Goal: Information Seeking & Learning: Learn about a topic

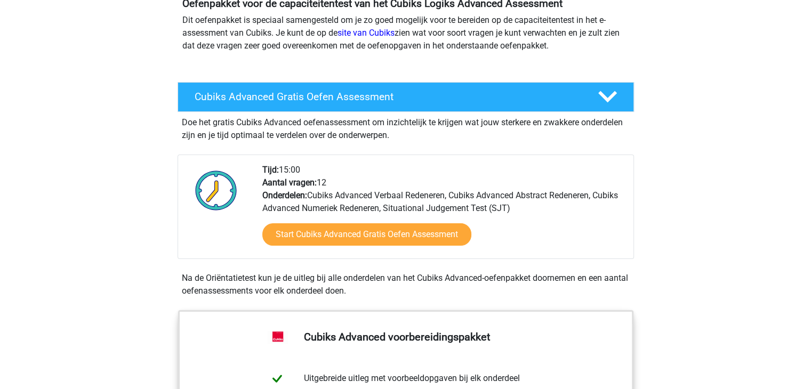
scroll to position [119, 0]
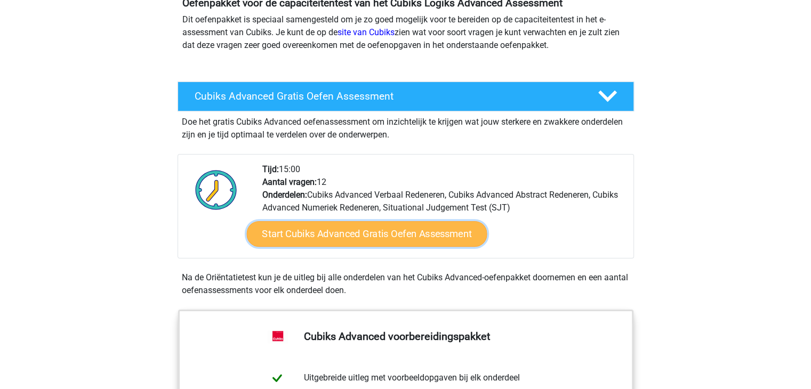
click at [397, 231] on link "Start Cubiks Advanced Gratis Oefen Assessment" at bounding box center [366, 234] width 240 height 26
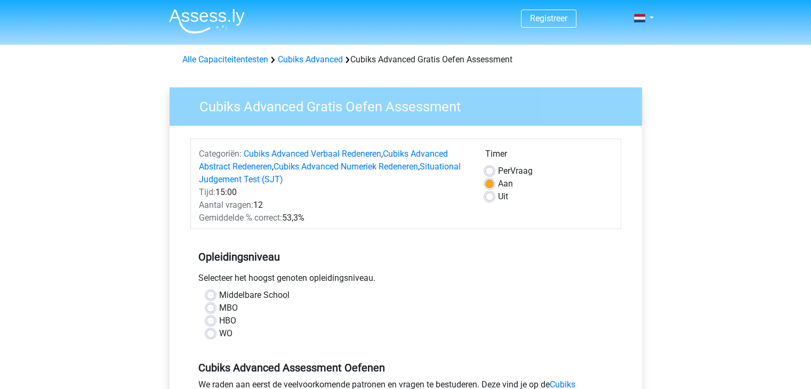
click at [498, 195] on label "Uit" at bounding box center [503, 196] width 10 height 13
click at [489, 195] on input "Uit" at bounding box center [489, 195] width 9 height 11
radio input "true"
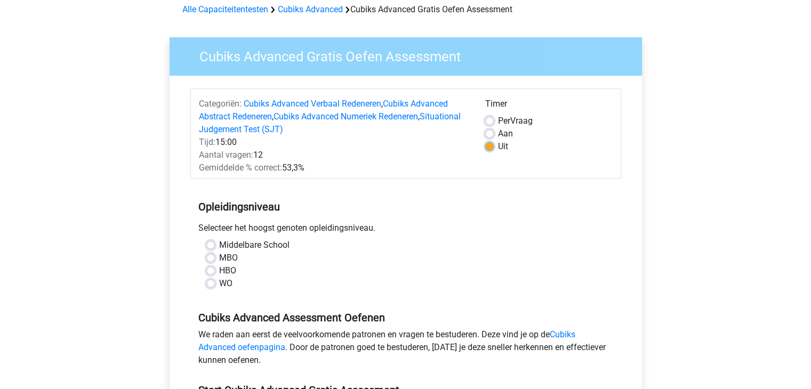
scroll to position [68, 0]
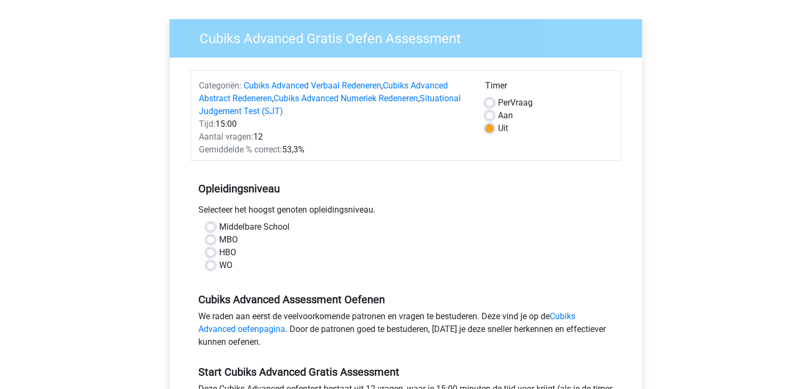
click at [219, 264] on label "WO" at bounding box center [225, 265] width 13 height 13
click at [212, 264] on input "WO" at bounding box center [210, 264] width 9 height 11
radio input "true"
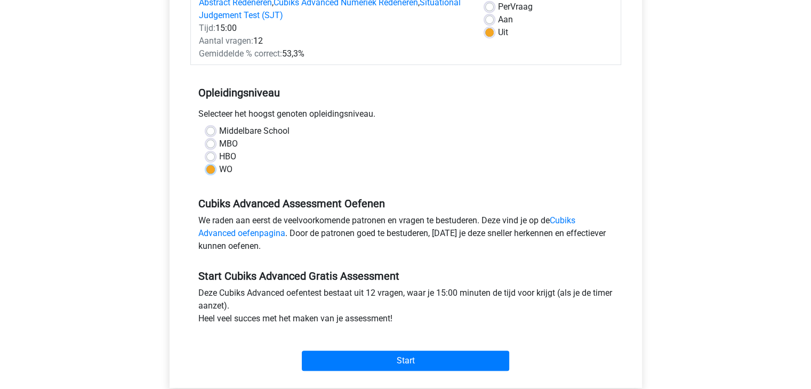
scroll to position [207, 0]
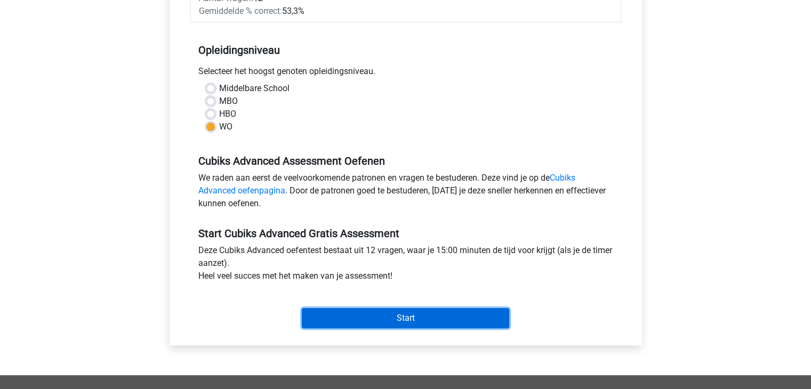
click at [391, 312] on input "Start" at bounding box center [405, 318] width 207 height 20
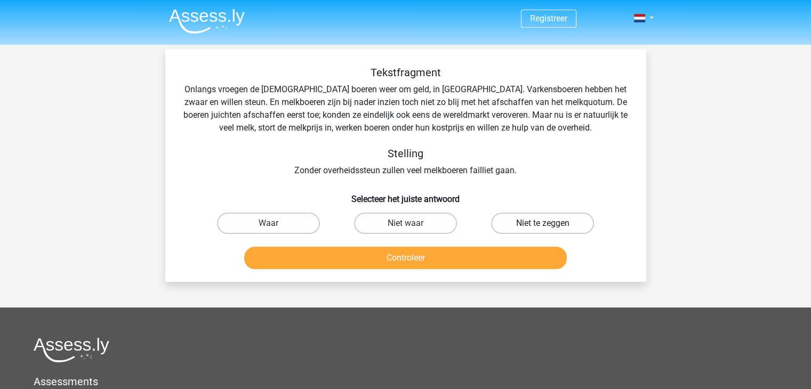
click at [550, 223] on label "Niet te zeggen" at bounding box center [542, 223] width 103 height 21
click at [550, 223] on input "Niet te zeggen" at bounding box center [546, 226] width 7 height 7
radio input "true"
click at [424, 254] on button "Controleer" at bounding box center [405, 258] width 322 height 22
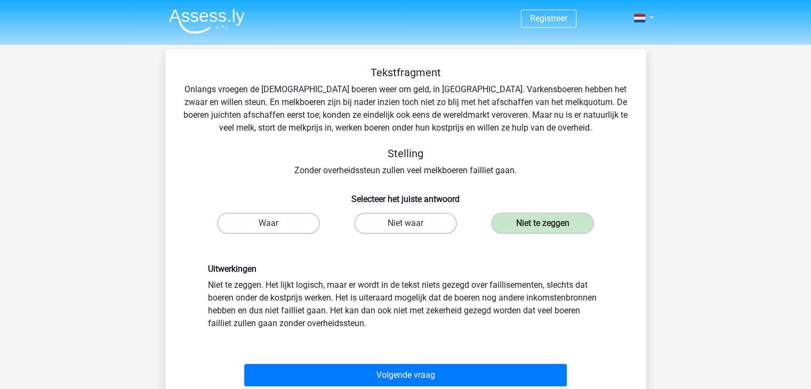
scroll to position [71, 0]
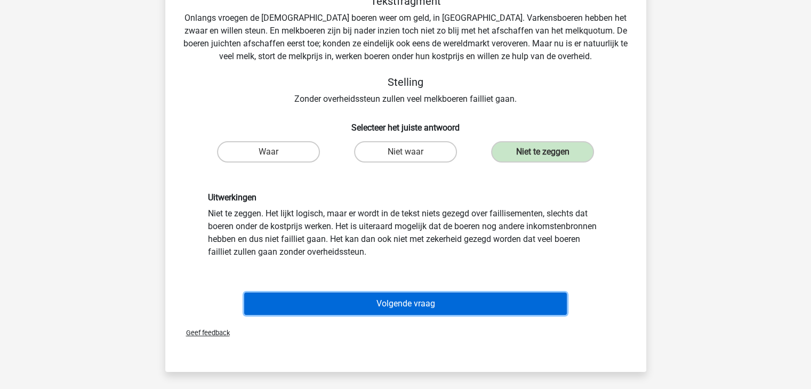
click at [403, 303] on button "Volgende vraag" at bounding box center [405, 304] width 322 height 22
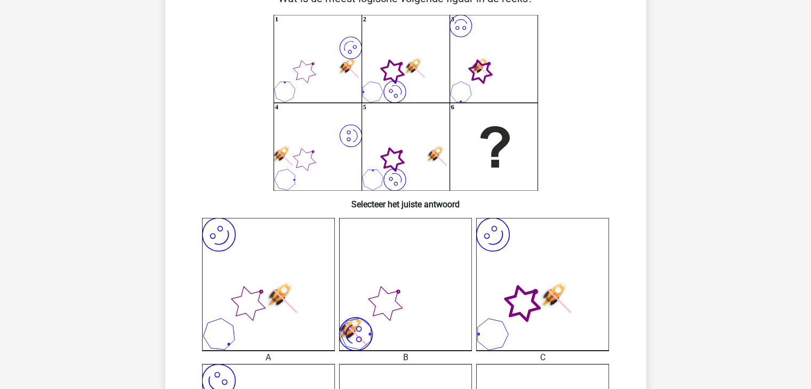
scroll to position [68, 0]
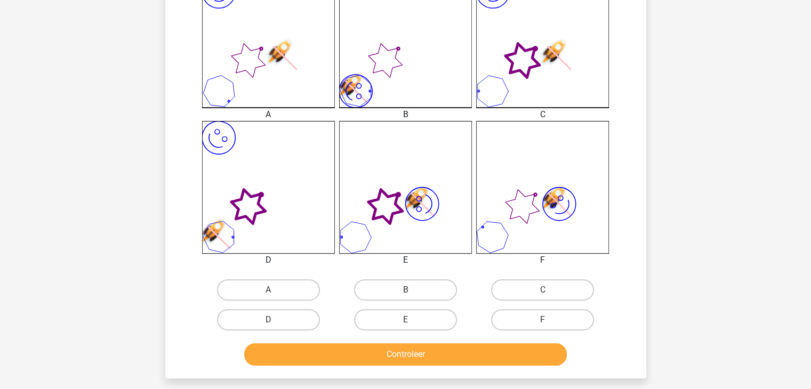
scroll to position [311, 0]
click at [258, 313] on label "D" at bounding box center [268, 319] width 103 height 21
click at [268, 319] on input "D" at bounding box center [271, 322] width 7 height 7
radio input "true"
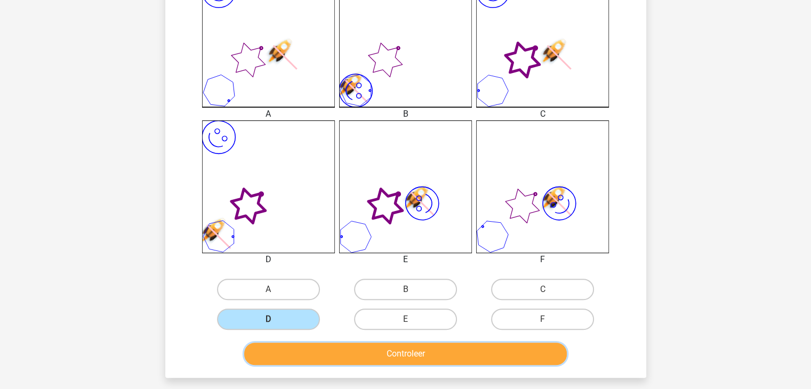
click at [419, 357] on button "Controleer" at bounding box center [405, 354] width 322 height 22
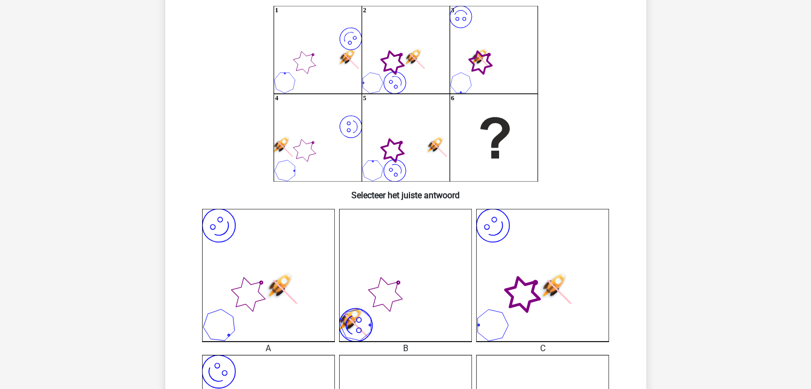
scroll to position [77, 0]
drag, startPoint x: 418, startPoint y: 346, endPoint x: 620, endPoint y: 205, distance: 246.8
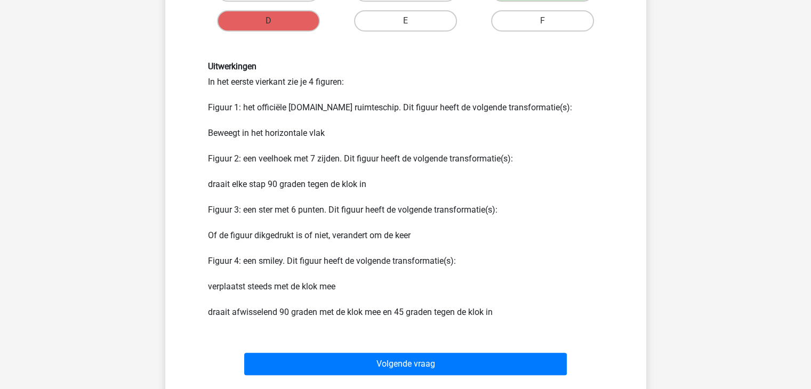
scroll to position [608, 0]
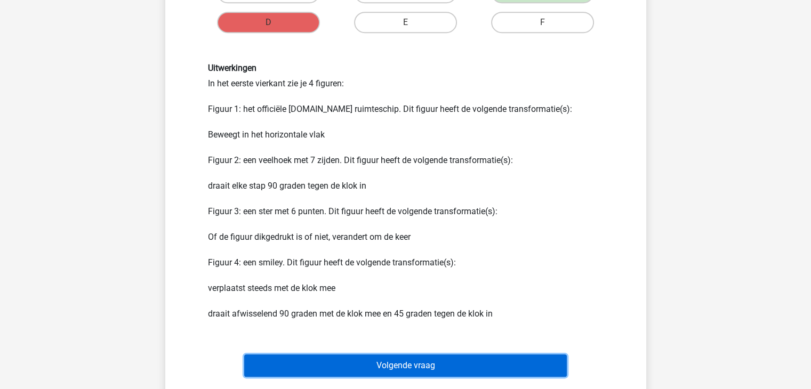
drag, startPoint x: 413, startPoint y: 358, endPoint x: 377, endPoint y: 367, distance: 37.0
click at [377, 367] on button "Volgende vraag" at bounding box center [405, 365] width 322 height 22
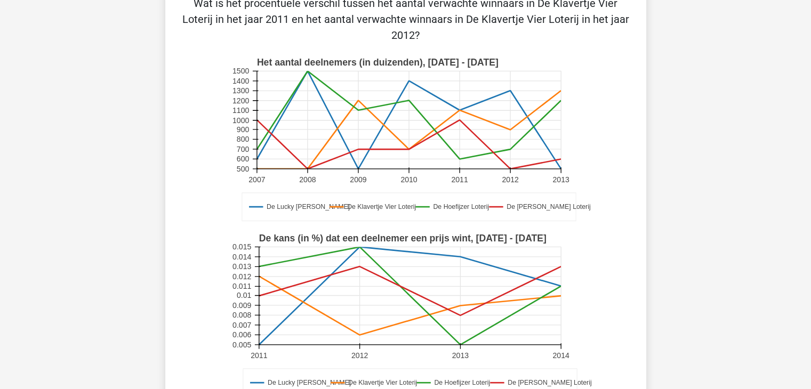
click at [377, 367] on div "Wat is het procentuele verschil tussen het aantal verwachte winnaars in De Klav…" at bounding box center [405, 258] width 472 height 526
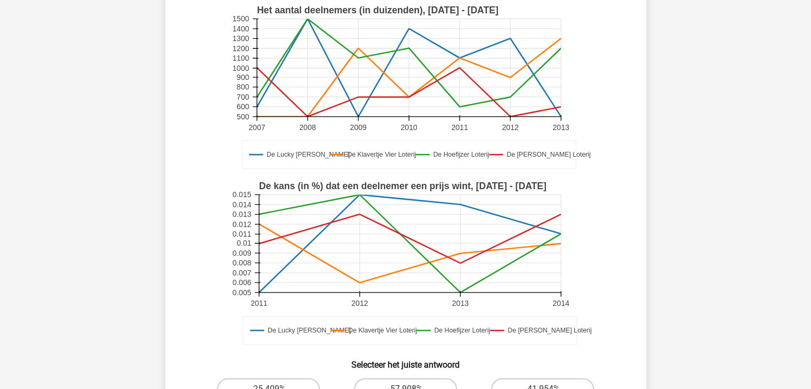
scroll to position [205, 0]
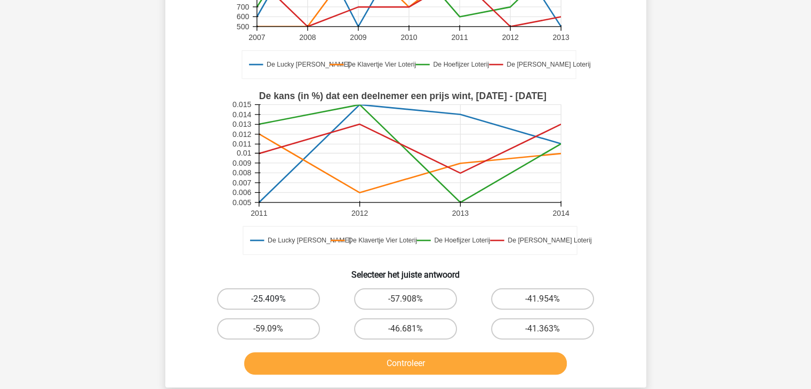
click at [278, 297] on label "-25.409%" at bounding box center [268, 298] width 103 height 21
click at [275, 299] on input "-25.409%" at bounding box center [271, 302] width 7 height 7
radio input "true"
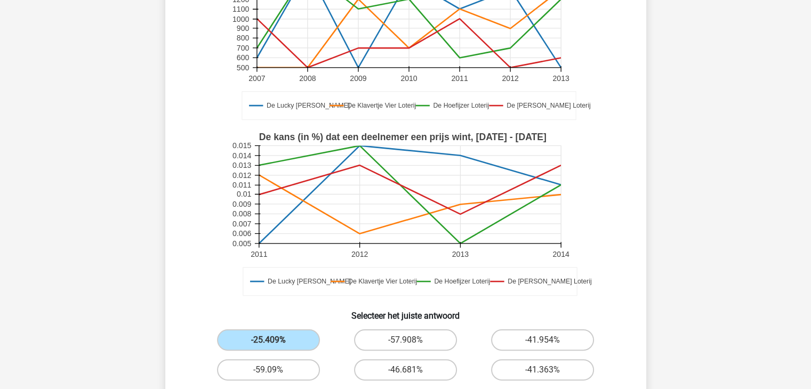
scroll to position [213, 0]
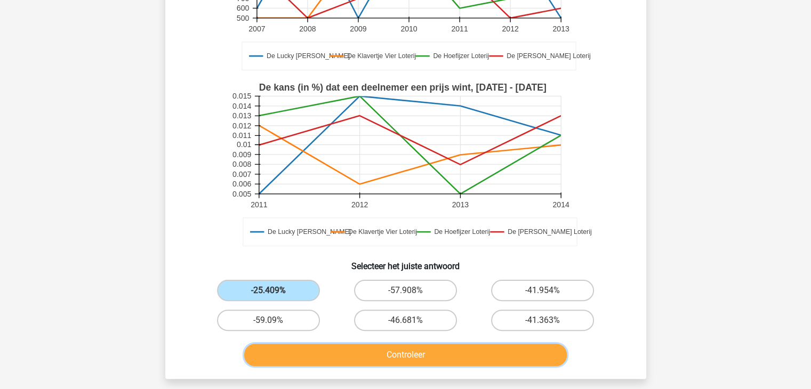
click at [409, 351] on button "Controleer" at bounding box center [405, 355] width 322 height 22
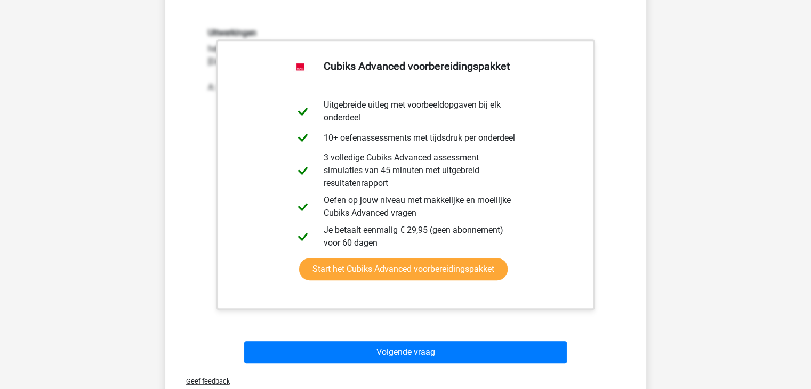
scroll to position [560, 0]
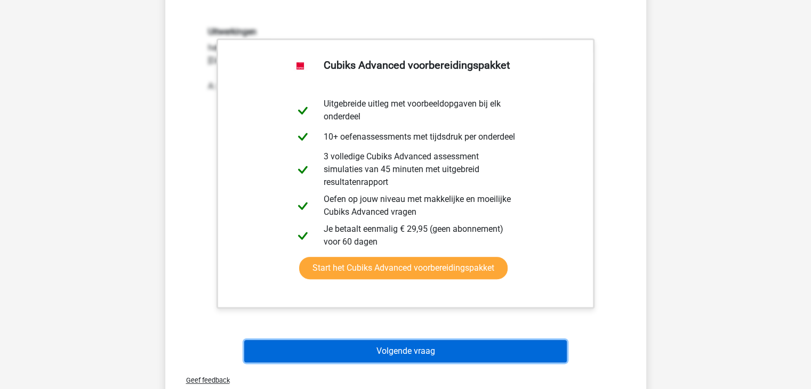
click at [395, 344] on button "Volgende vraag" at bounding box center [405, 351] width 322 height 22
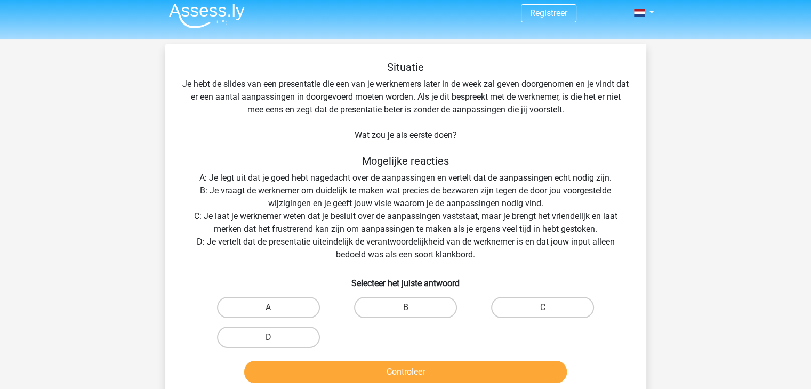
scroll to position [4, 0]
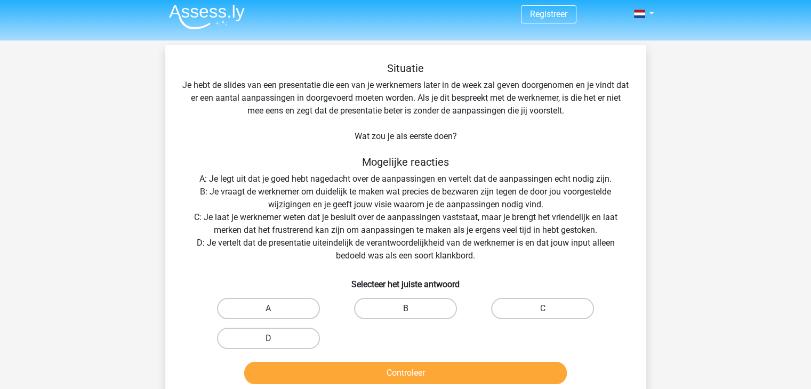
click at [400, 303] on label "B" at bounding box center [405, 308] width 103 height 21
click at [405, 309] on input "B" at bounding box center [408, 312] width 7 height 7
radio input "true"
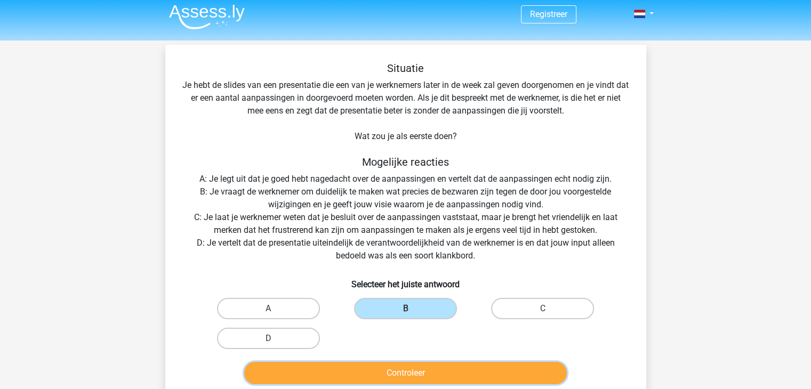
click at [403, 370] on button "Controleer" at bounding box center [405, 373] width 322 height 22
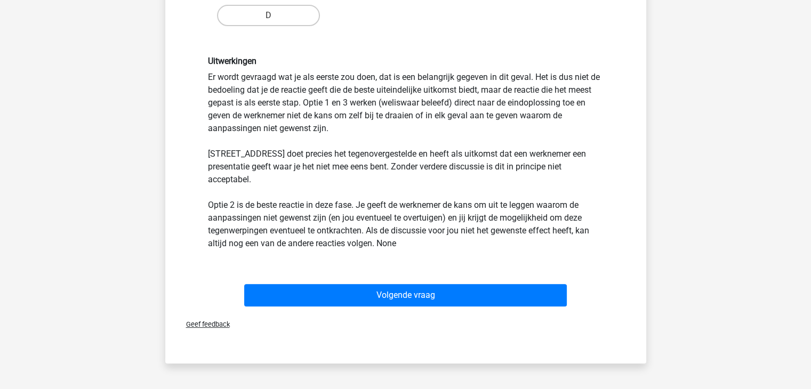
scroll to position [328, 0]
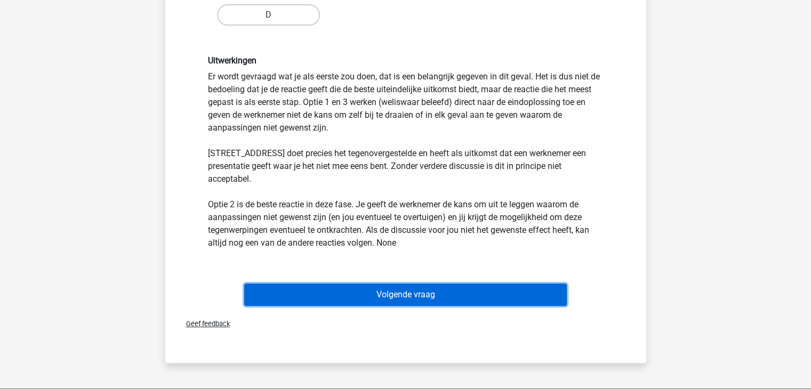
drag, startPoint x: 406, startPoint y: 333, endPoint x: 377, endPoint y: 281, distance: 59.2
click at [377, 284] on button "Volgende vraag" at bounding box center [405, 295] width 322 height 22
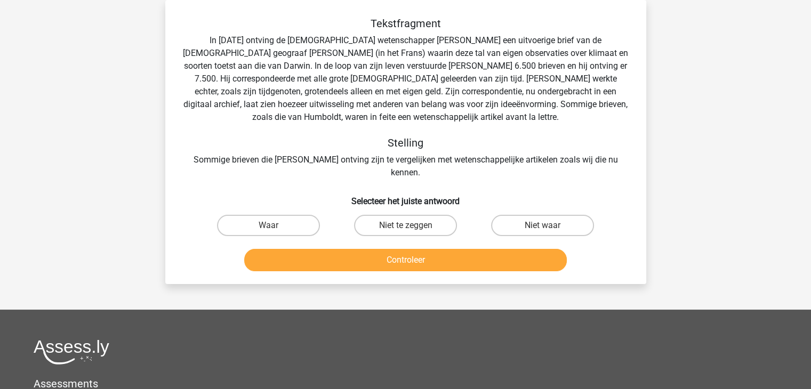
scroll to position [0, 0]
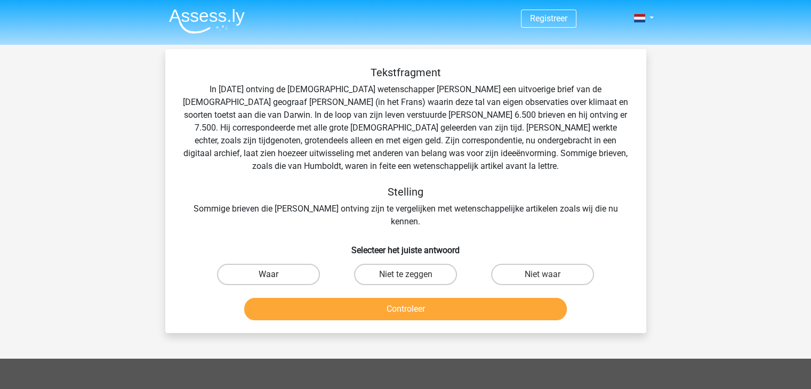
click at [281, 264] on label "Waar" at bounding box center [268, 274] width 103 height 21
click at [275, 274] on input "Waar" at bounding box center [271, 277] width 7 height 7
radio input "true"
click at [401, 298] on button "Controleer" at bounding box center [405, 309] width 322 height 22
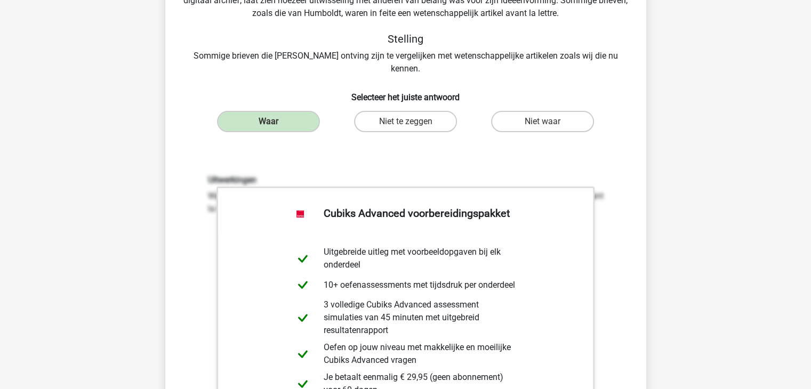
scroll to position [306, 0]
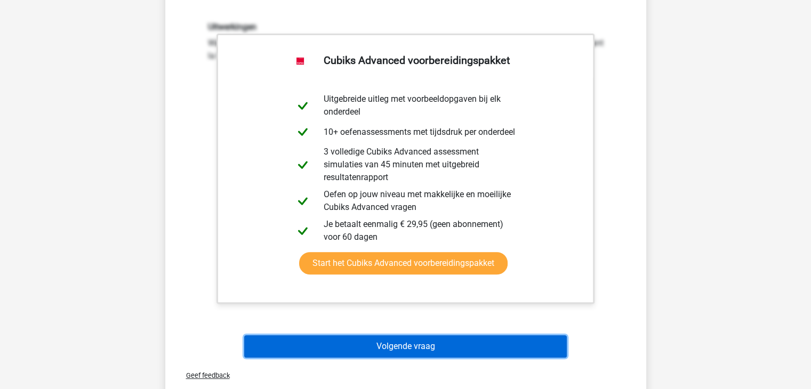
click at [392, 335] on button "Volgende vraag" at bounding box center [405, 346] width 322 height 22
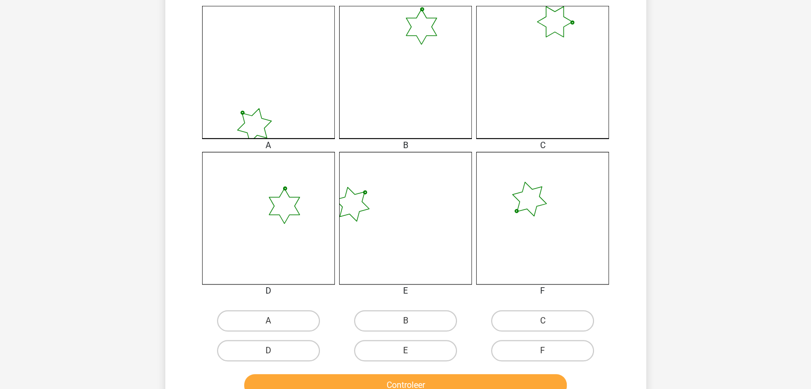
scroll to position [332, 0]
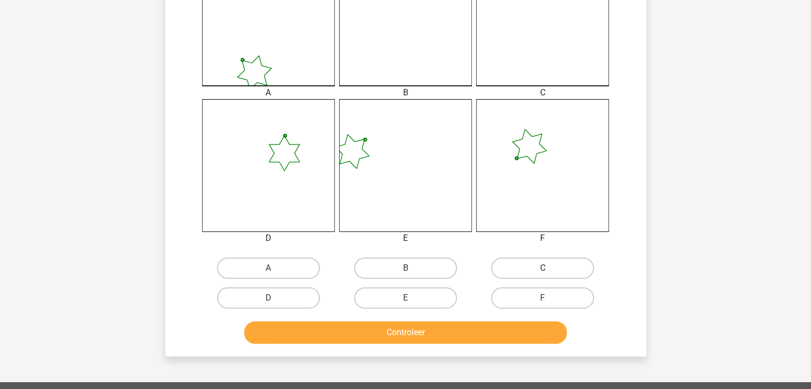
click at [535, 262] on label "C" at bounding box center [542, 267] width 103 height 21
click at [543, 268] on input "C" at bounding box center [546, 271] width 7 height 7
radio input "true"
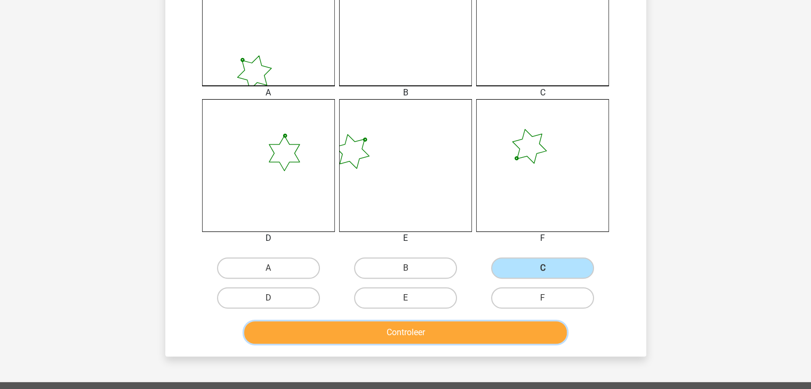
click at [424, 328] on button "Controleer" at bounding box center [405, 332] width 322 height 22
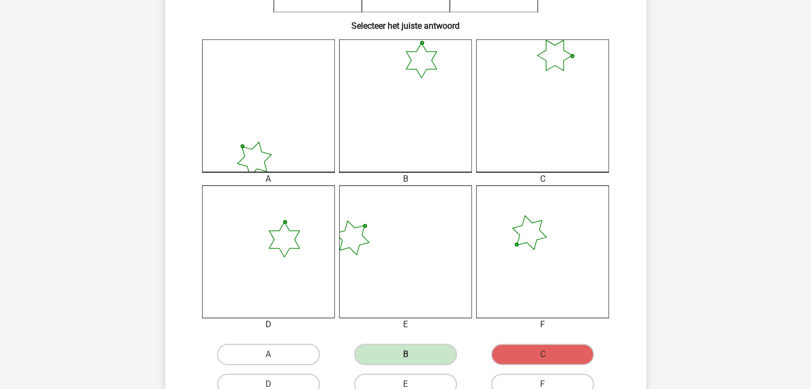
scroll to position [423, 0]
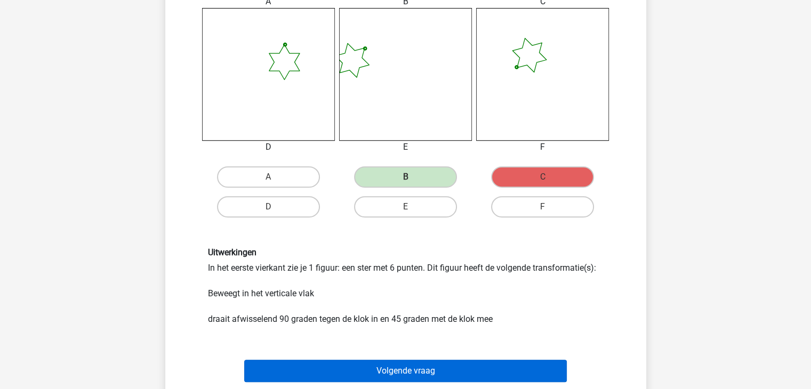
click at [404, 305] on div "Uitwerkingen In het eerste vierkant zie je 1 figuur: een ster met 6 punten. Dit…" at bounding box center [405, 286] width 411 height 78
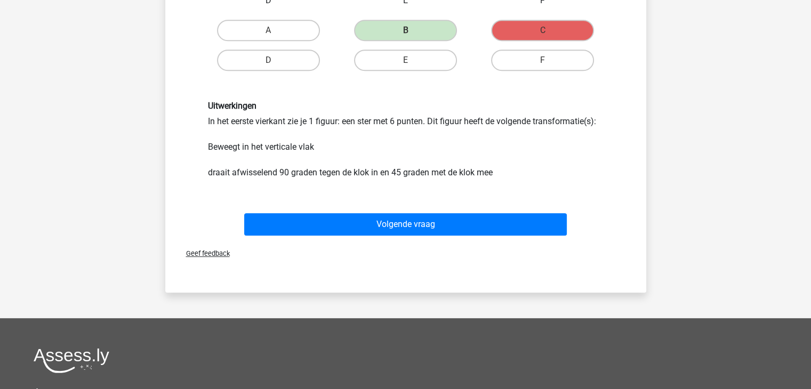
scroll to position [569, 0]
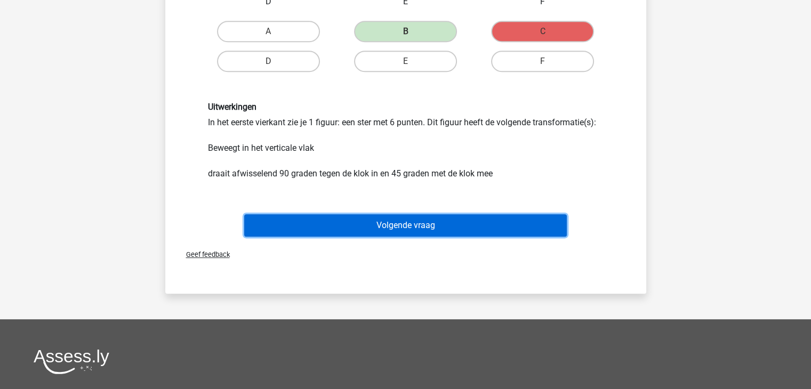
click at [396, 221] on button "Volgende vraag" at bounding box center [405, 225] width 322 height 22
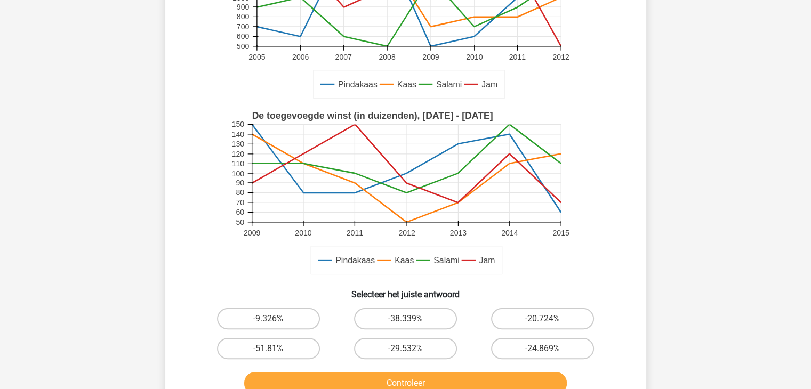
scroll to position [177, 0]
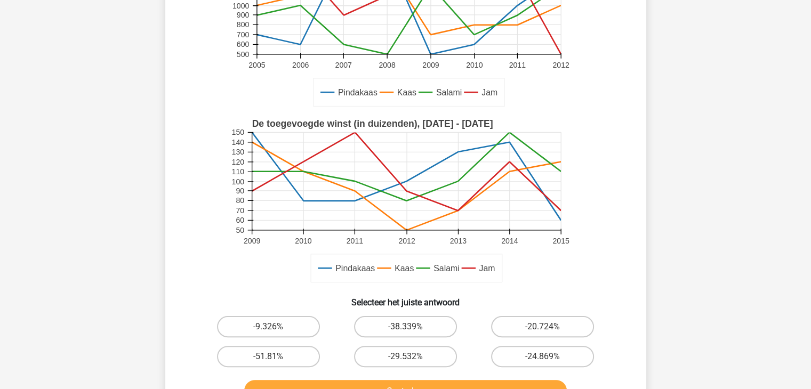
click at [498, 188] on rect at bounding box center [406, 181] width 309 height 98
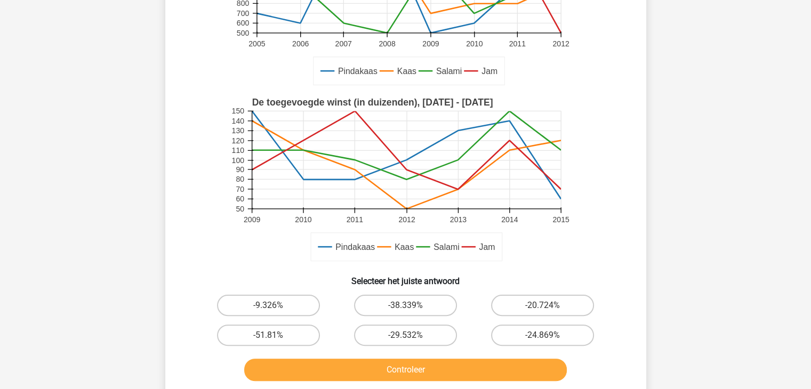
scroll to position [199, 0]
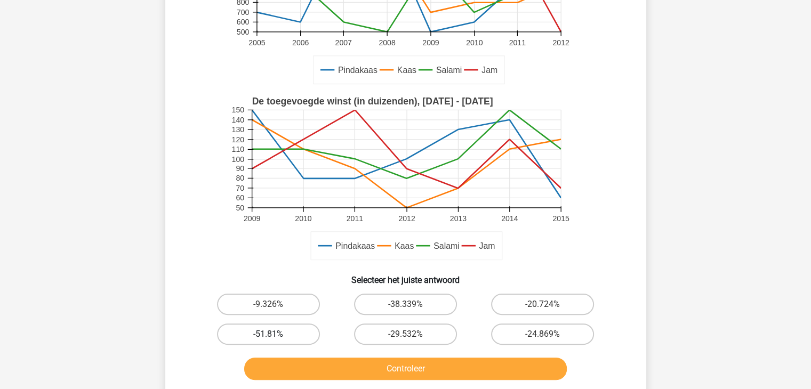
click at [258, 330] on label "-51.81%" at bounding box center [268, 334] width 103 height 21
click at [268, 334] on input "-51.81%" at bounding box center [271, 337] width 7 height 7
radio input "true"
click at [399, 365] on button "Controleer" at bounding box center [405, 369] width 322 height 22
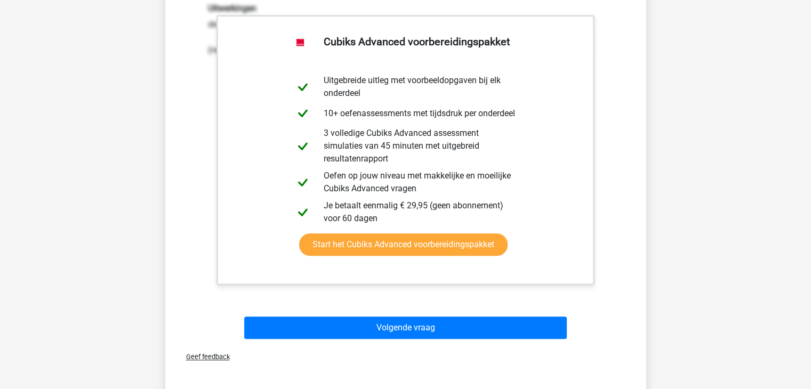
scroll to position [583, 0]
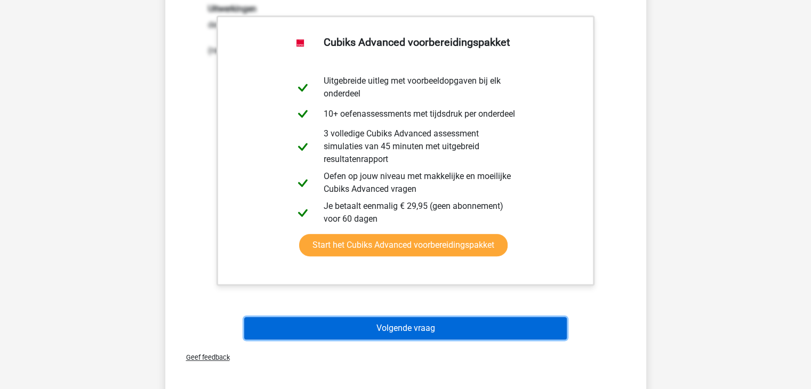
click at [406, 326] on button "Volgende vraag" at bounding box center [405, 328] width 322 height 22
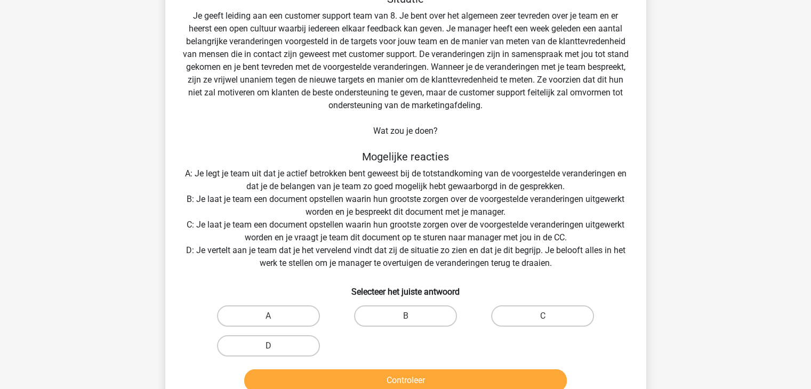
scroll to position [74, 0]
click at [273, 342] on label "D" at bounding box center [268, 345] width 103 height 21
click at [273, 345] on input "D" at bounding box center [271, 348] width 7 height 7
radio input "true"
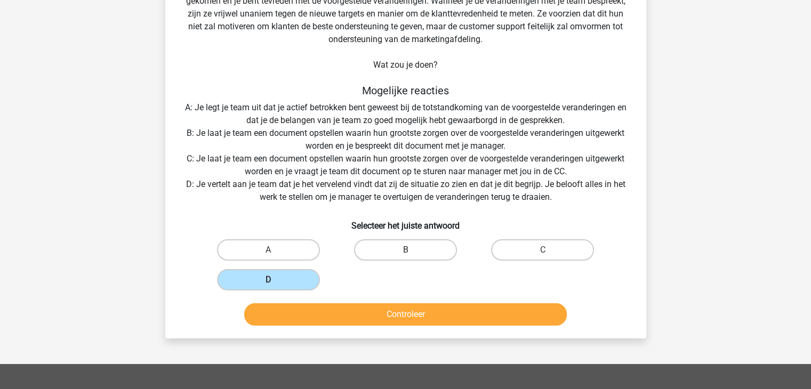
scroll to position [142, 0]
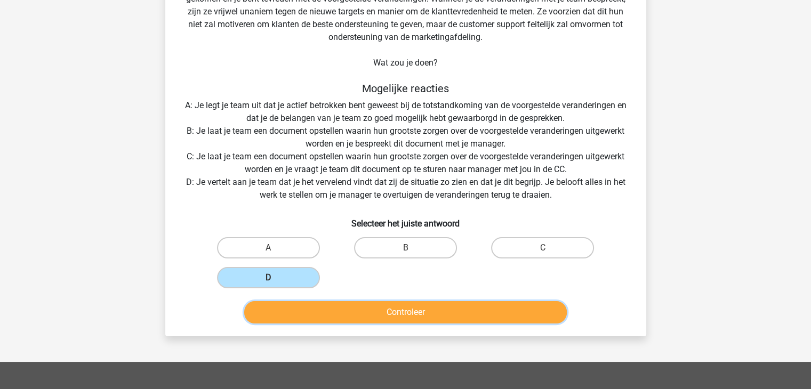
click at [394, 306] on button "Controleer" at bounding box center [405, 312] width 322 height 22
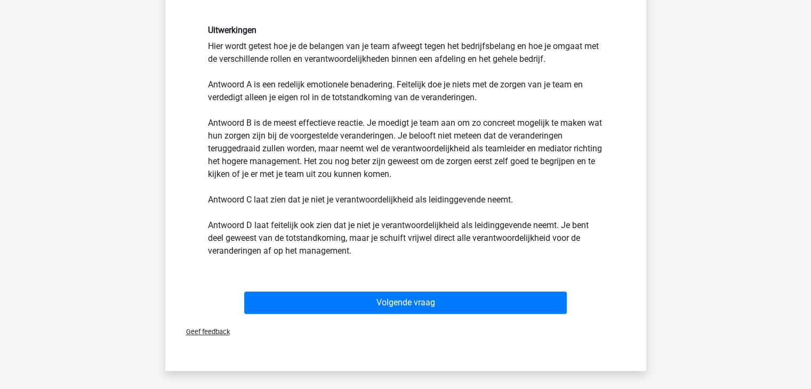
scroll to position [435, 0]
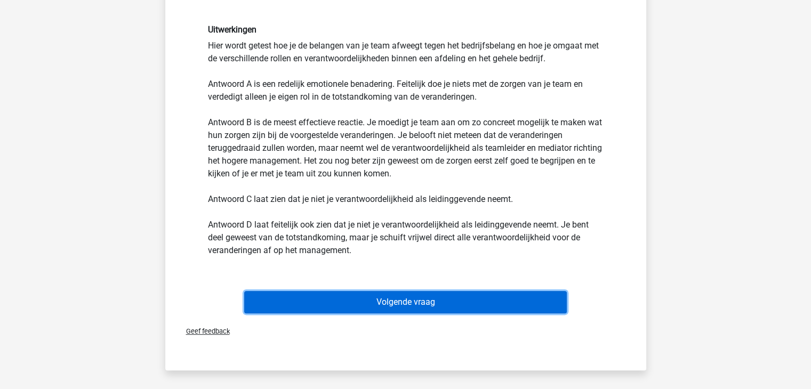
click at [405, 300] on button "Volgende vraag" at bounding box center [405, 302] width 322 height 22
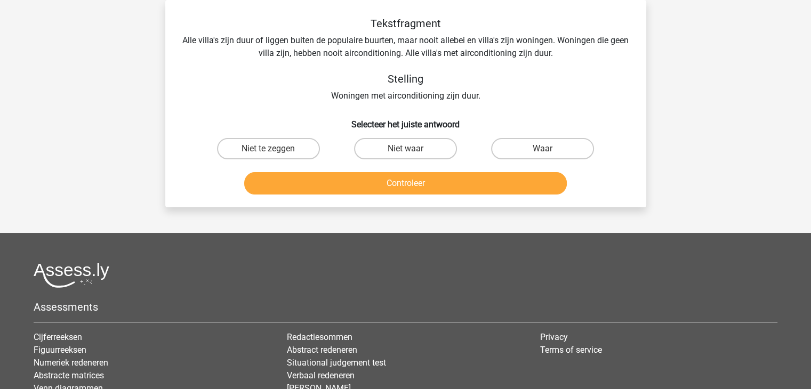
scroll to position [0, 0]
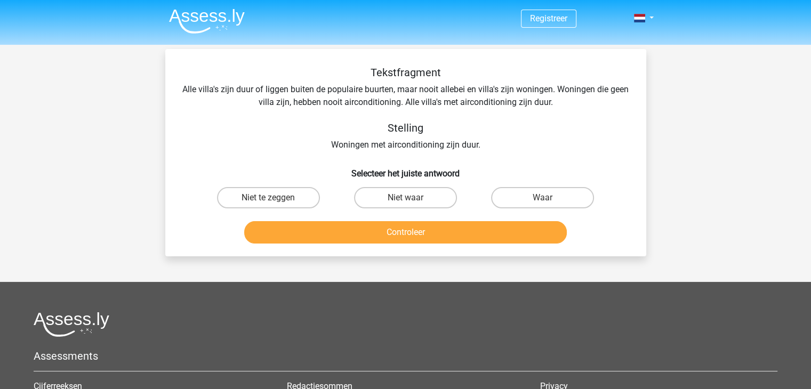
click at [591, 146] on div "Tekstfragment Alle villa's zijn duur of liggen buiten de populaire buurten, maa…" at bounding box center [405, 108] width 447 height 85
click at [539, 197] on label "Waar" at bounding box center [542, 197] width 103 height 21
click at [543, 198] on input "Waar" at bounding box center [546, 201] width 7 height 7
radio input "true"
click at [429, 228] on button "Controleer" at bounding box center [405, 232] width 322 height 22
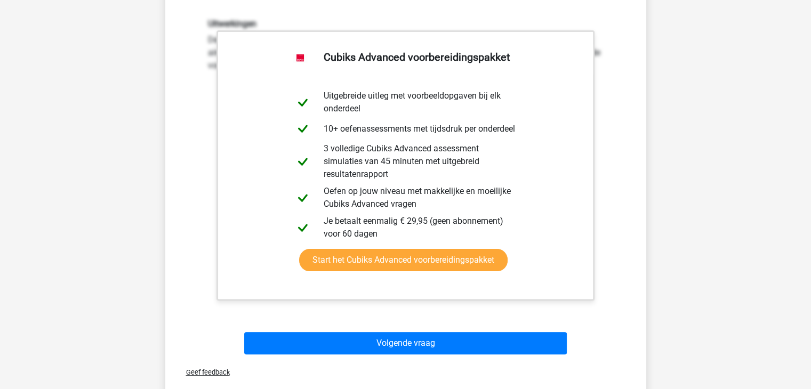
scroll to position [270, 0]
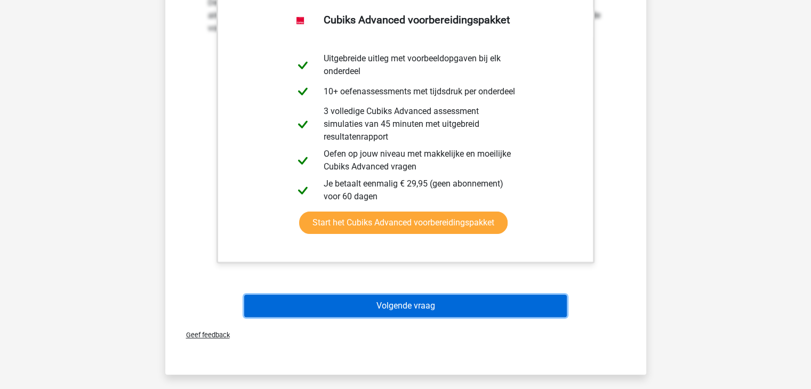
click at [395, 301] on button "Volgende vraag" at bounding box center [405, 306] width 322 height 22
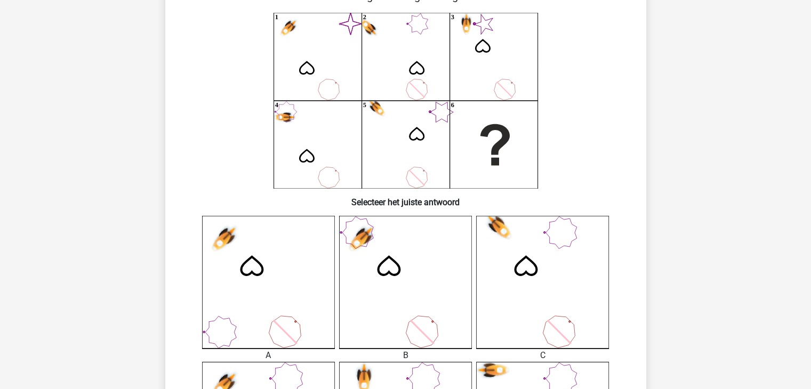
scroll to position [49, 0]
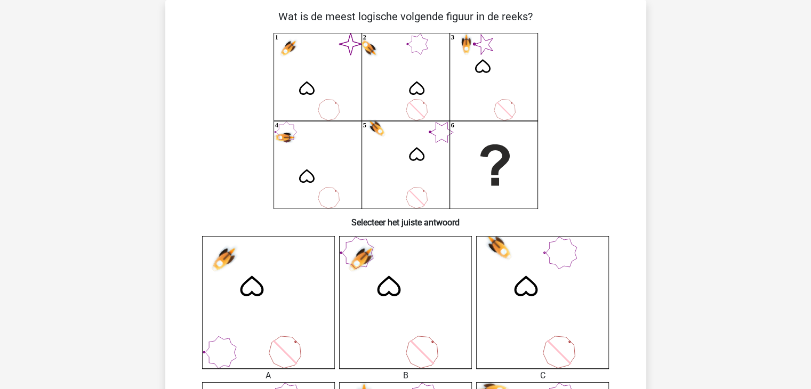
click at [601, 136] on icon "image/svg+xml 1 2 3 4 5 6" at bounding box center [406, 121] width 430 height 176
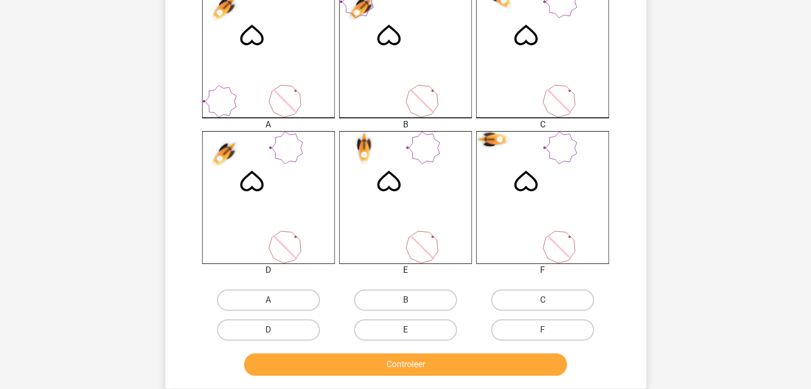
scroll to position [332, 0]
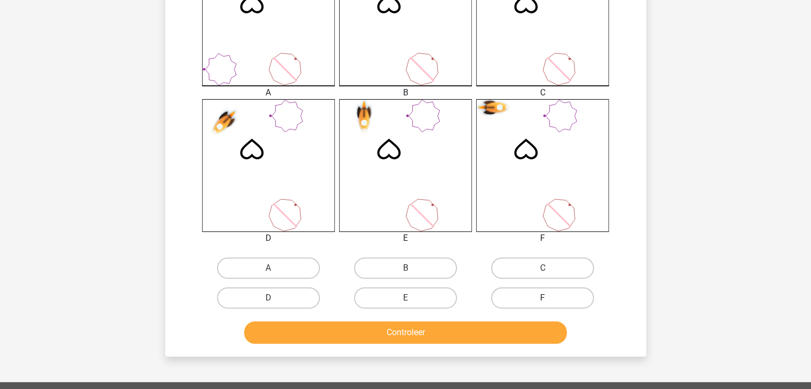
click at [552, 300] on label "F" at bounding box center [542, 297] width 103 height 21
click at [550, 300] on input "F" at bounding box center [546, 301] width 7 height 7
radio input "true"
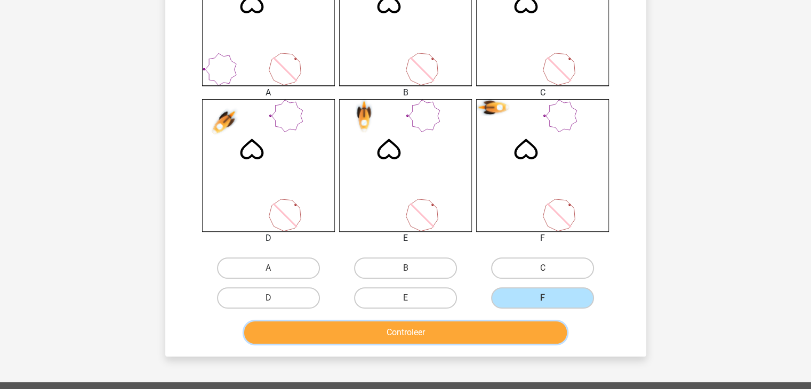
click at [426, 335] on button "Controleer" at bounding box center [405, 332] width 322 height 22
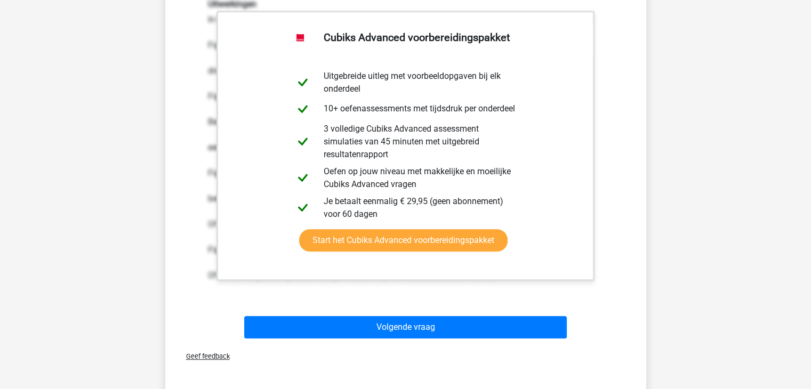
scroll to position [683, 0]
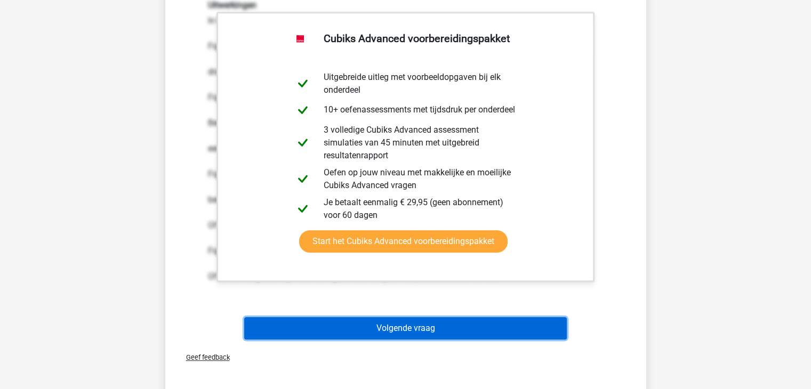
drag, startPoint x: 397, startPoint y: 322, endPoint x: 386, endPoint y: 329, distance: 12.4
click at [386, 329] on button "Volgende vraag" at bounding box center [405, 328] width 322 height 22
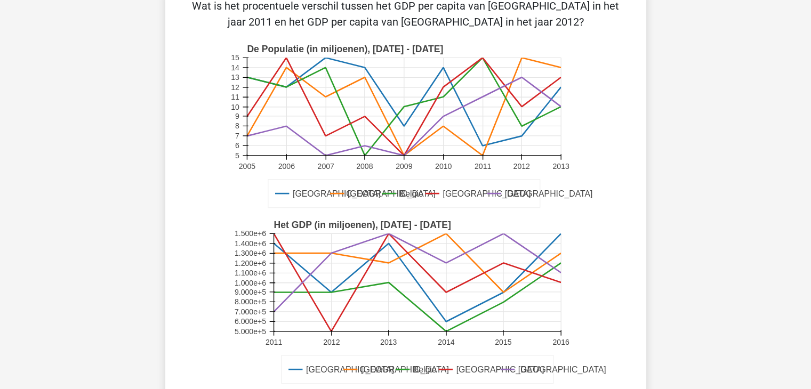
scroll to position [0, 0]
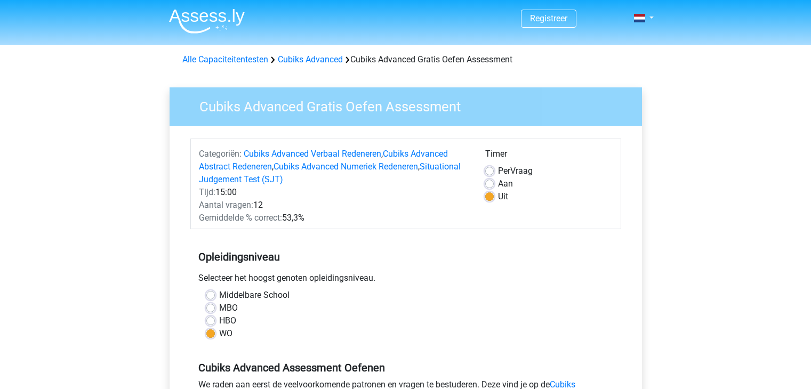
scroll to position [207, 0]
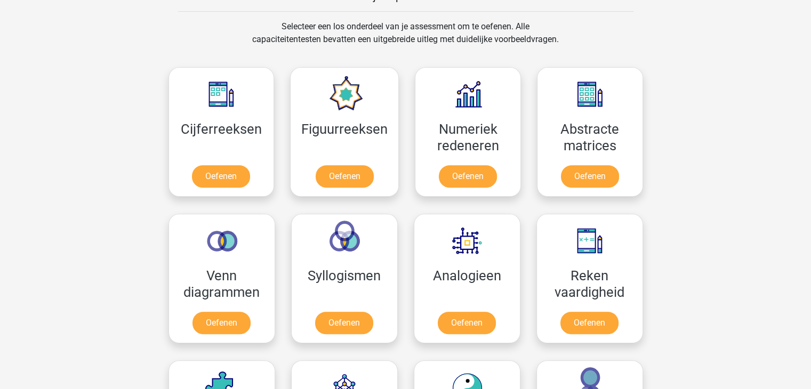
scroll to position [439, 0]
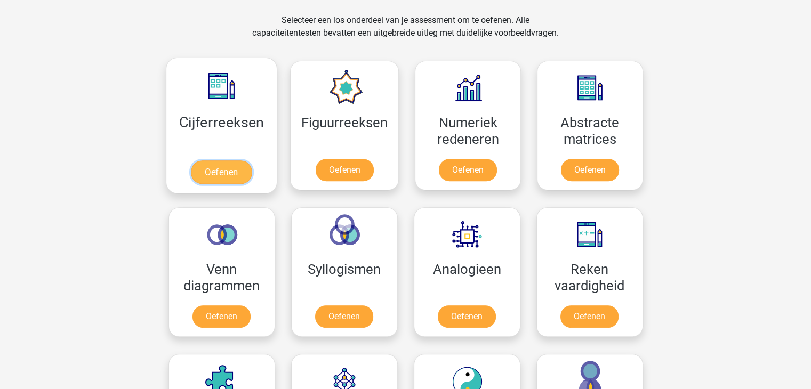
click at [232, 171] on link "Oefenen" at bounding box center [221, 171] width 61 height 23
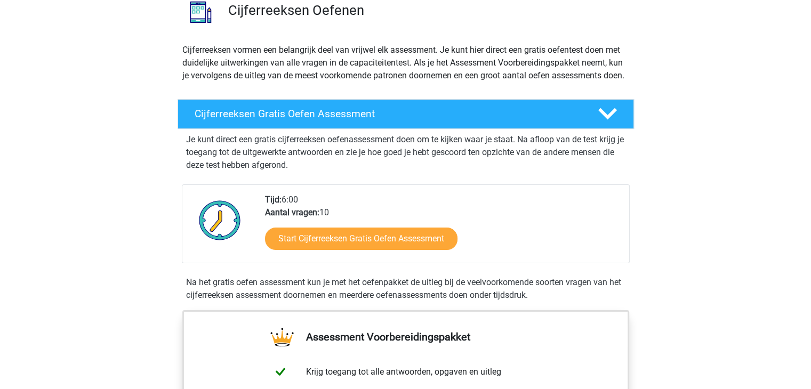
scroll to position [112, 0]
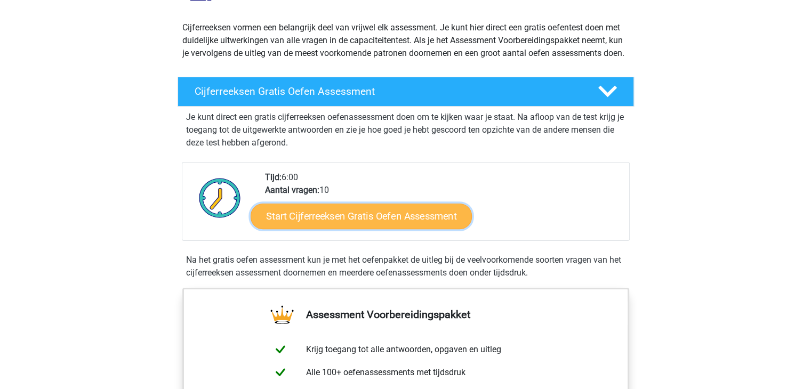
click at [386, 229] on link "Start Cijferreeksen Gratis Oefen Assessment" at bounding box center [361, 216] width 221 height 26
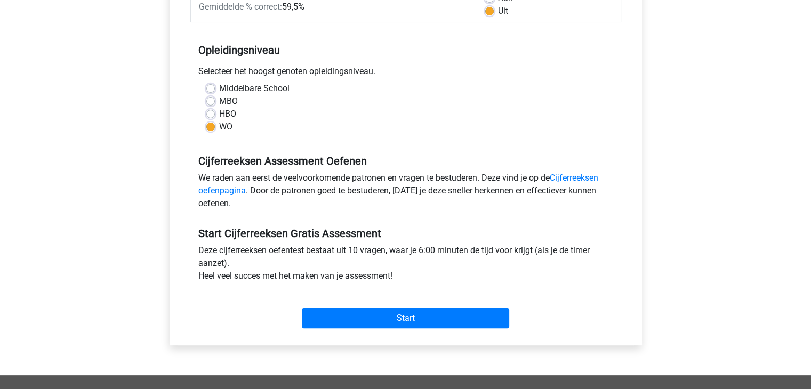
scroll to position [187, 0]
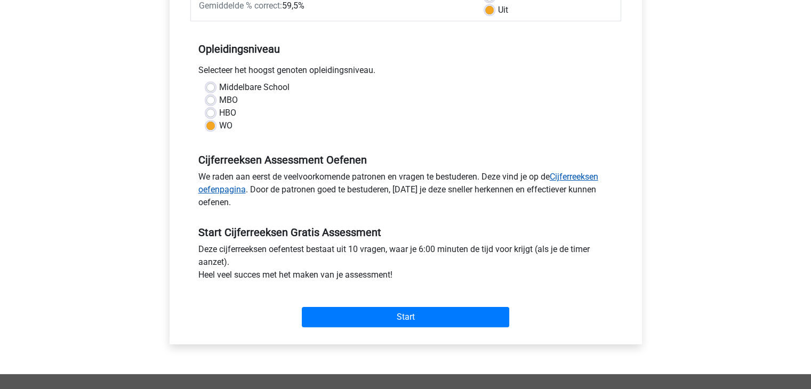
click at [578, 175] on link "Cijferreeksen oefenpagina" at bounding box center [398, 183] width 400 height 23
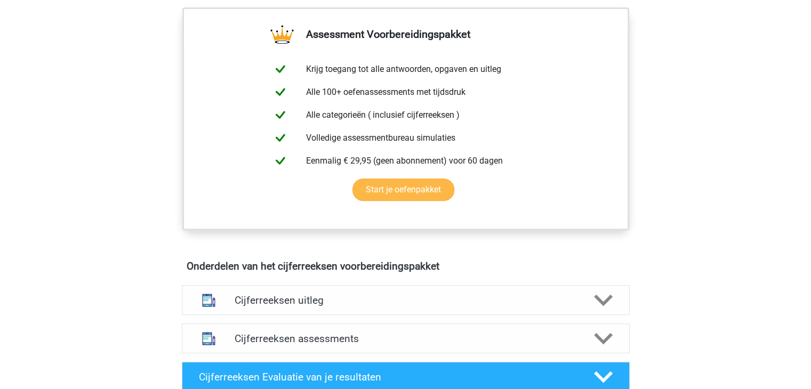
scroll to position [450, 0]
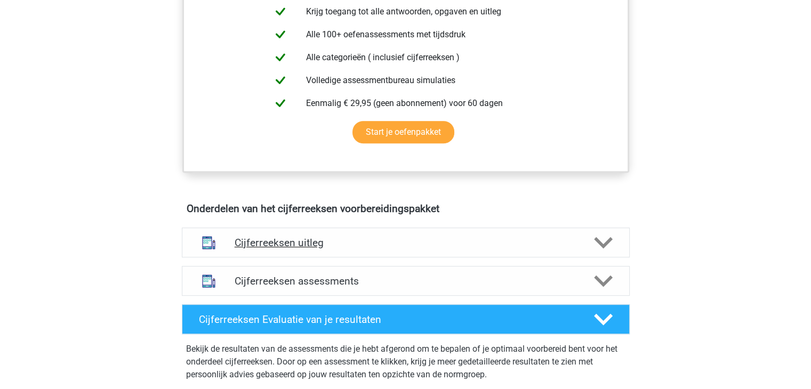
click at [602, 252] on icon at bounding box center [603, 242] width 19 height 19
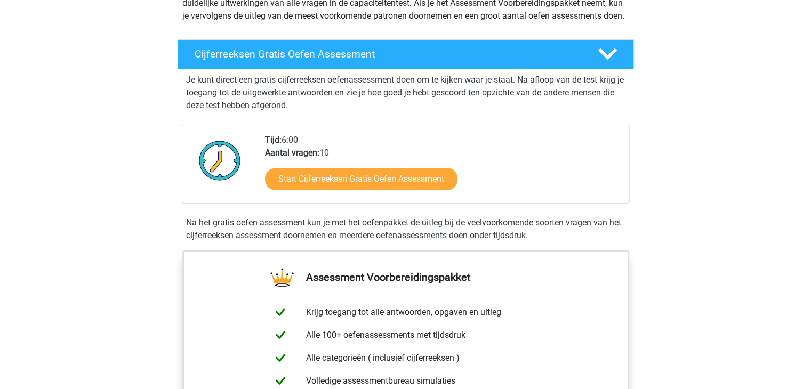
scroll to position [0, 0]
